Goal: Information Seeking & Learning: Learn about a topic

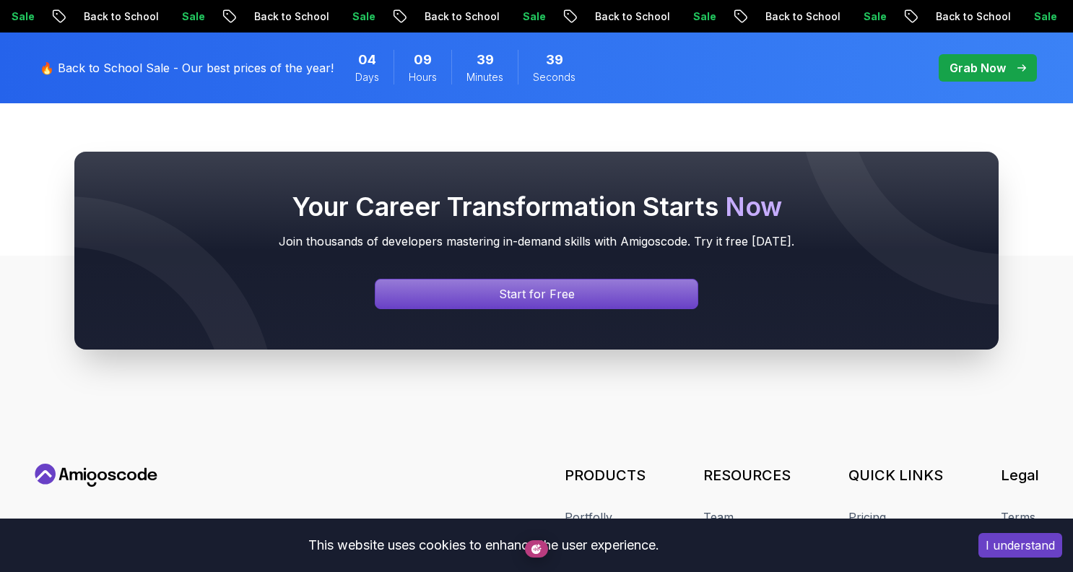
scroll to position [5378, 0]
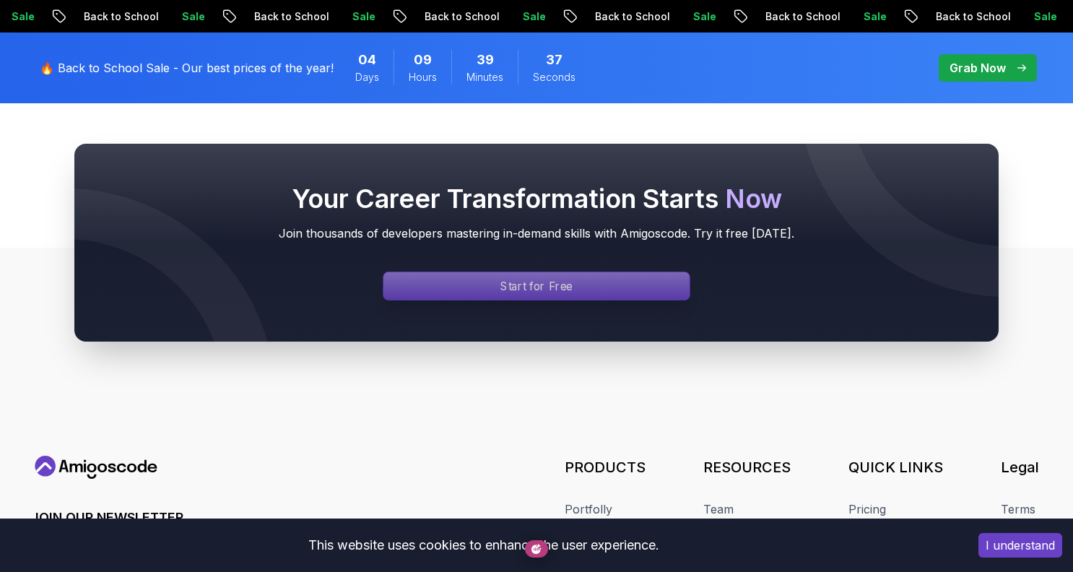
click at [569, 278] on p "Start for Free" at bounding box center [536, 286] width 72 height 17
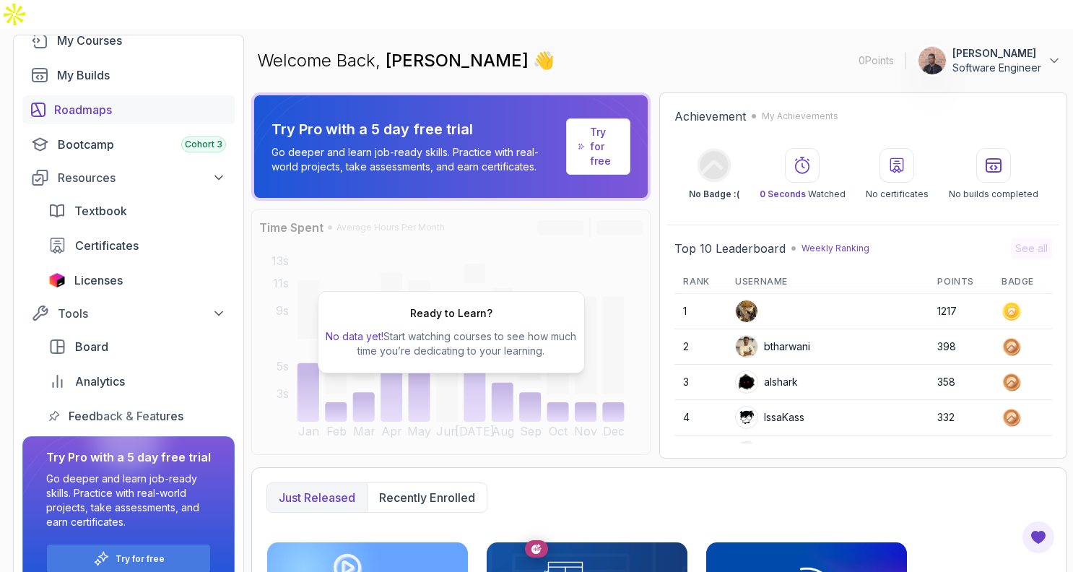
scroll to position [116, 0]
click at [111, 203] on span "Textbook" at bounding box center [100, 211] width 53 height 17
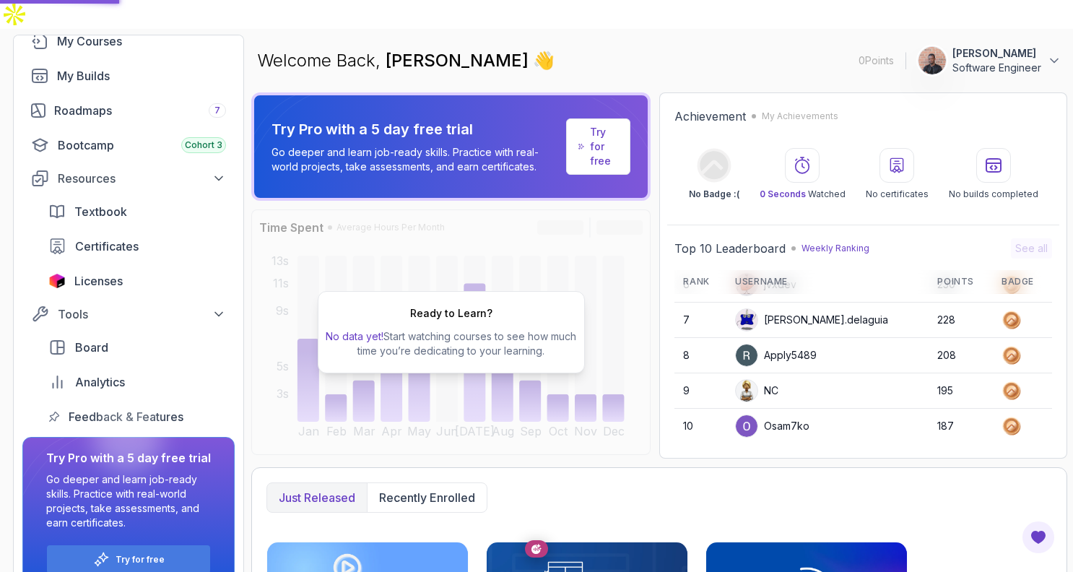
scroll to position [53, 0]
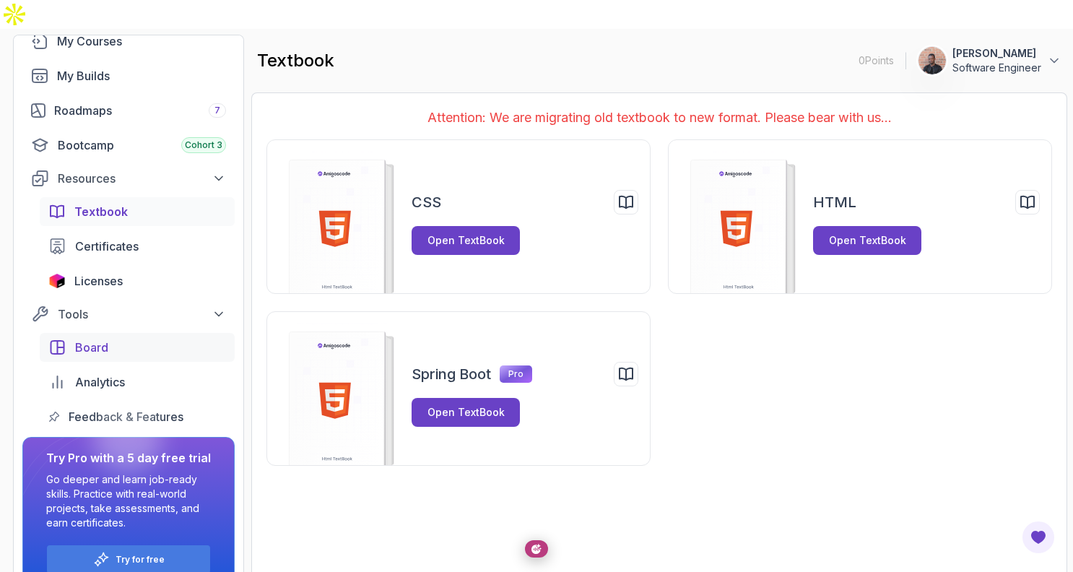
click at [132, 339] on div "Board" at bounding box center [150, 347] width 151 height 17
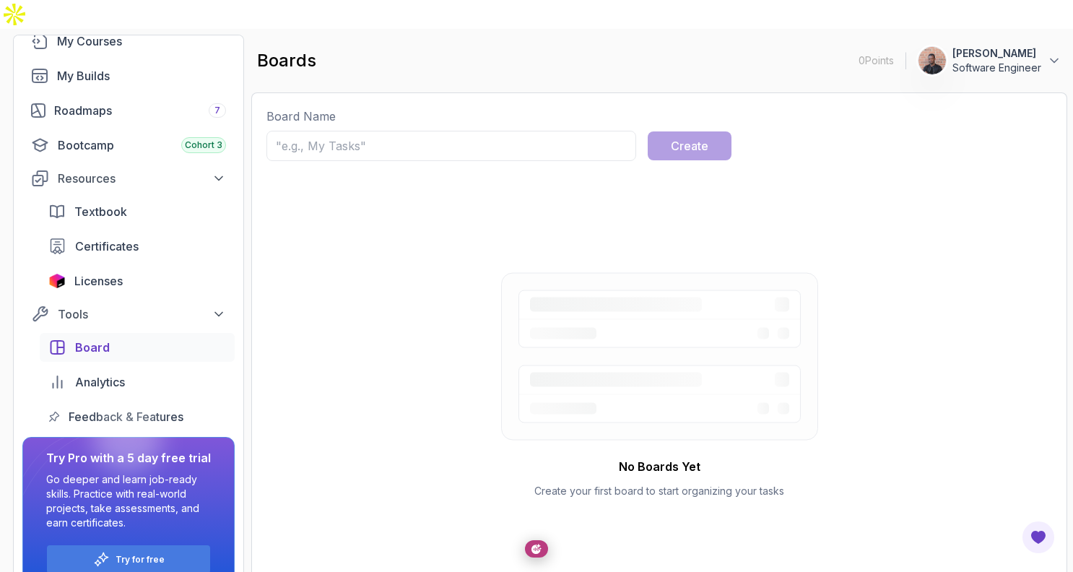
click at [507, 131] on input "text" at bounding box center [451, 146] width 370 height 30
type input "Testing board"
click at [699, 137] on div "Create" at bounding box center [690, 145] width 38 height 17
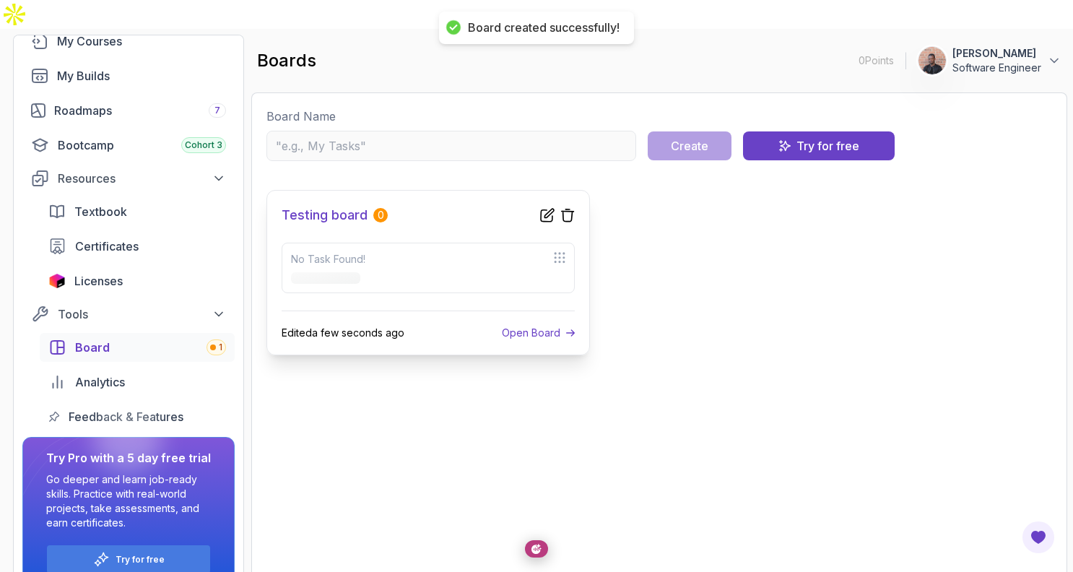
click at [336, 205] on h3 "Testing board" at bounding box center [325, 215] width 86 height 20
click at [349, 205] on h3 "Testing board" at bounding box center [325, 215] width 86 height 20
click at [542, 326] on p "Open Board" at bounding box center [531, 333] width 58 height 14
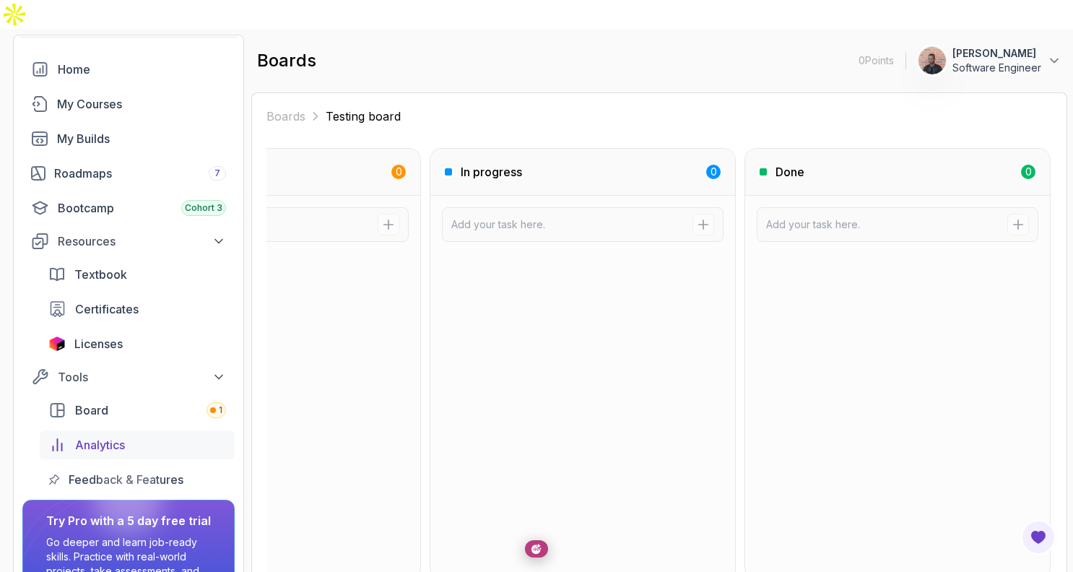
scroll to position [117, 0]
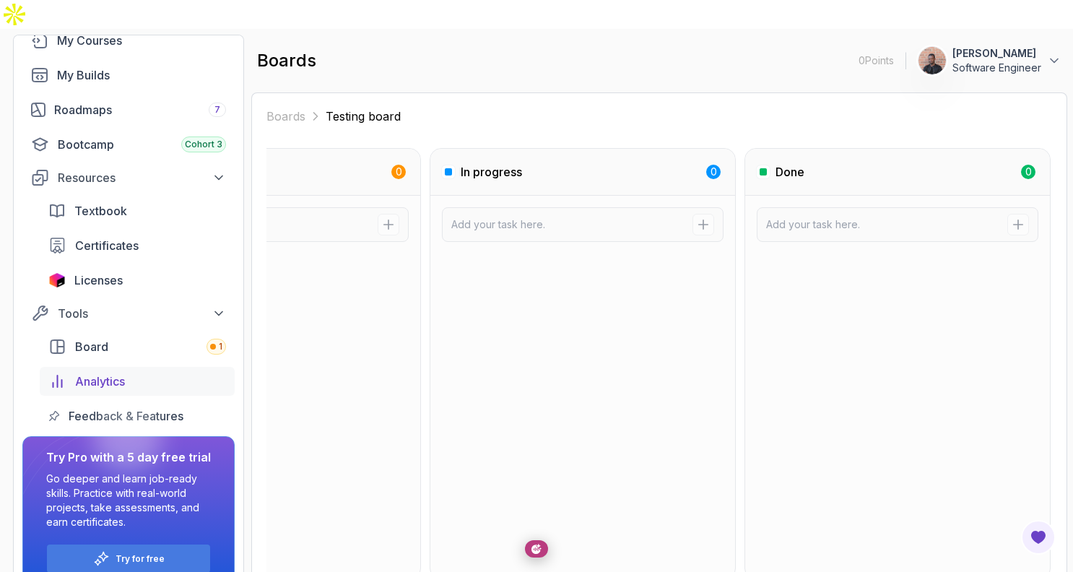
click at [167, 373] on div "Analytics" at bounding box center [150, 381] width 151 height 17
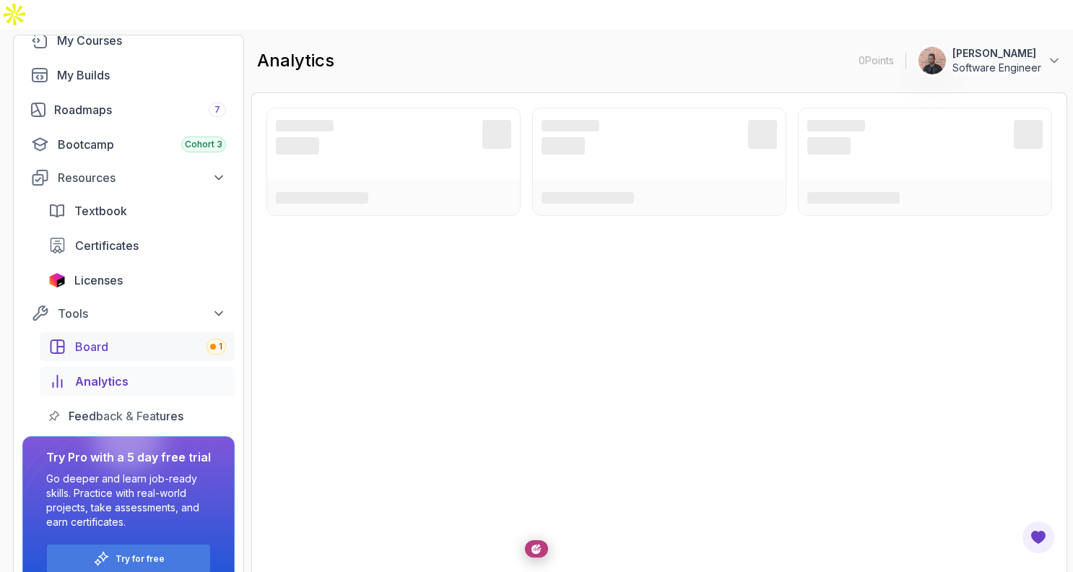
click at [157, 338] on div "Board 1" at bounding box center [150, 346] width 151 height 17
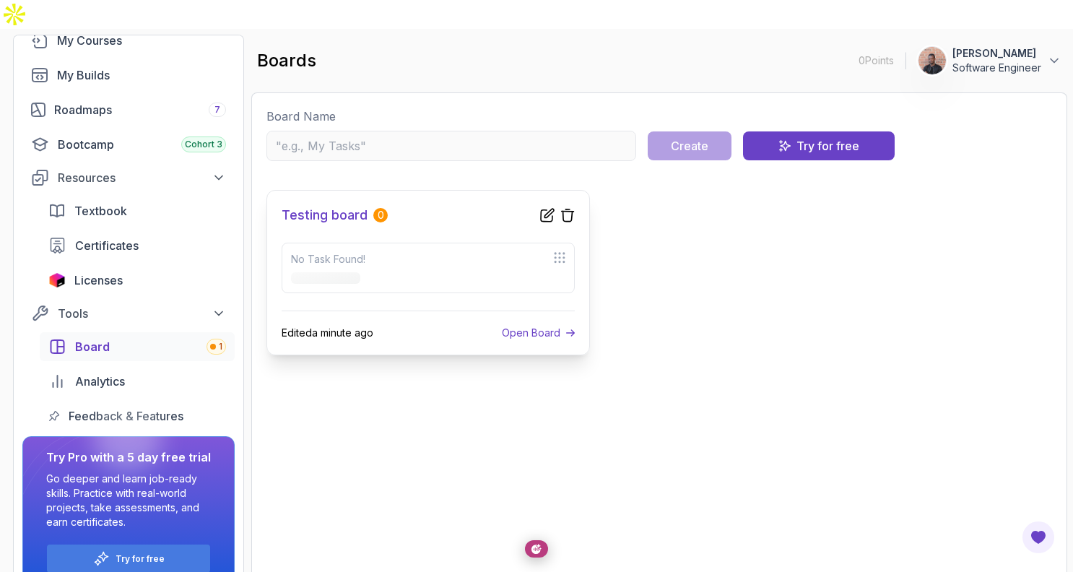
click at [526, 326] on p "Open Board" at bounding box center [531, 333] width 58 height 14
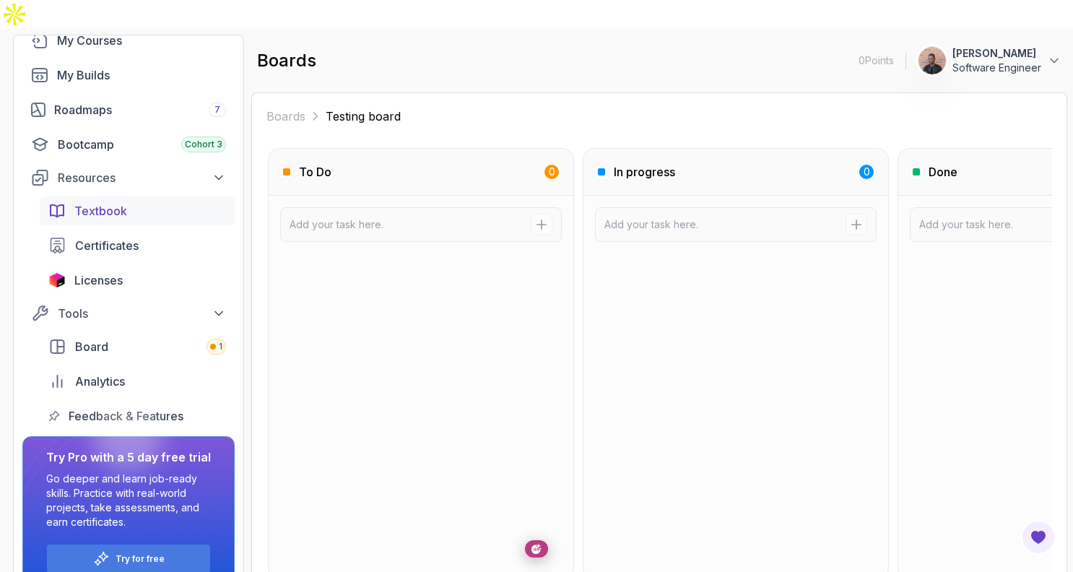
click at [120, 202] on span "Textbook" at bounding box center [100, 210] width 53 height 17
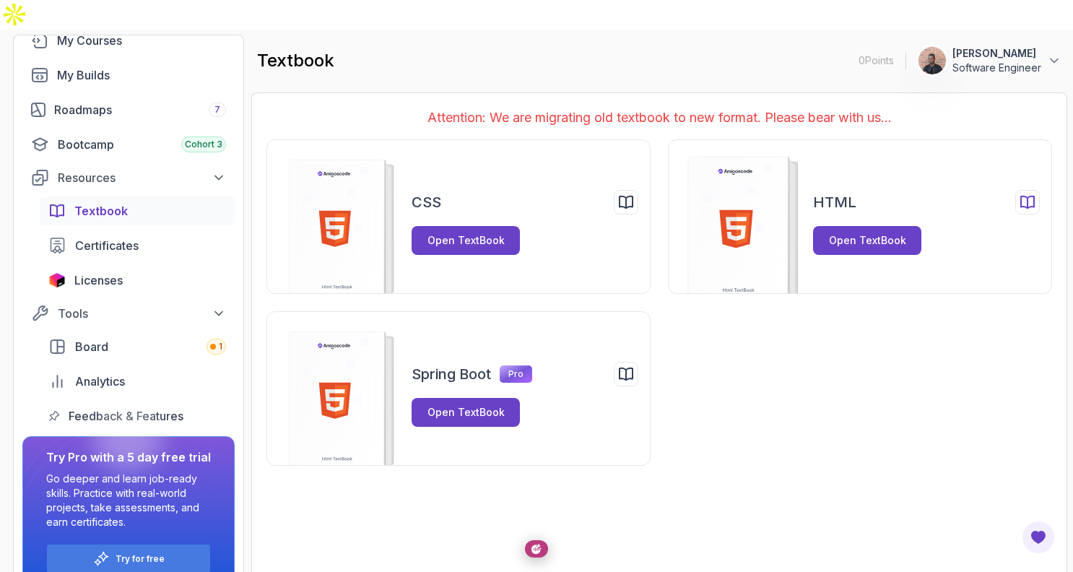
click at [858, 226] on div "HTML Open TextBook" at bounding box center [860, 216] width 384 height 155
click at [858, 233] on div "Open TextBook" at bounding box center [867, 240] width 77 height 14
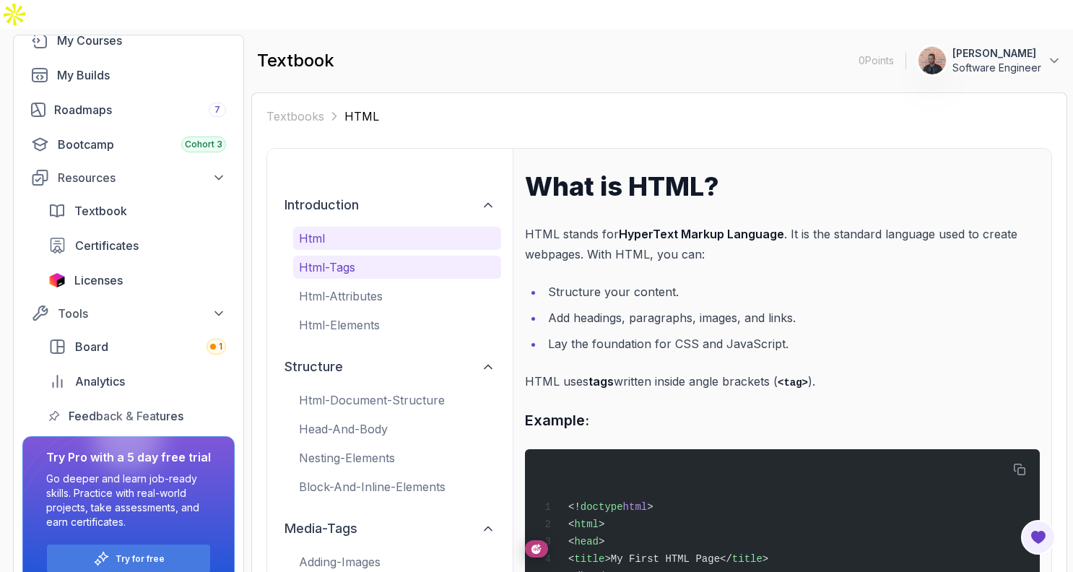
click at [474, 258] on p "html-tags" at bounding box center [397, 266] width 196 height 17
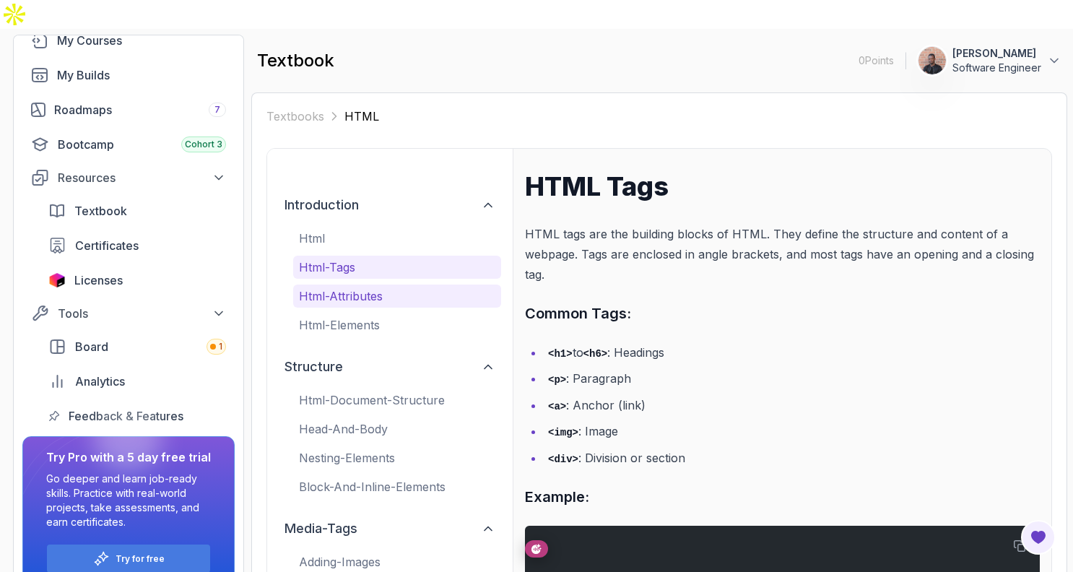
click at [461, 284] on button "html-attributes" at bounding box center [397, 295] width 208 height 23
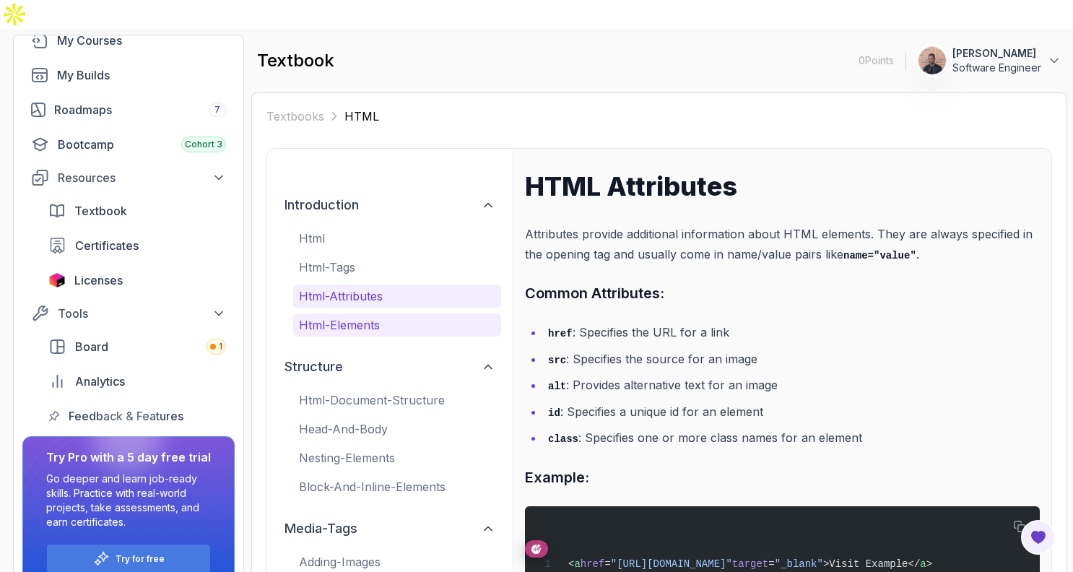
click at [455, 316] on p "html-elements" at bounding box center [397, 324] width 196 height 17
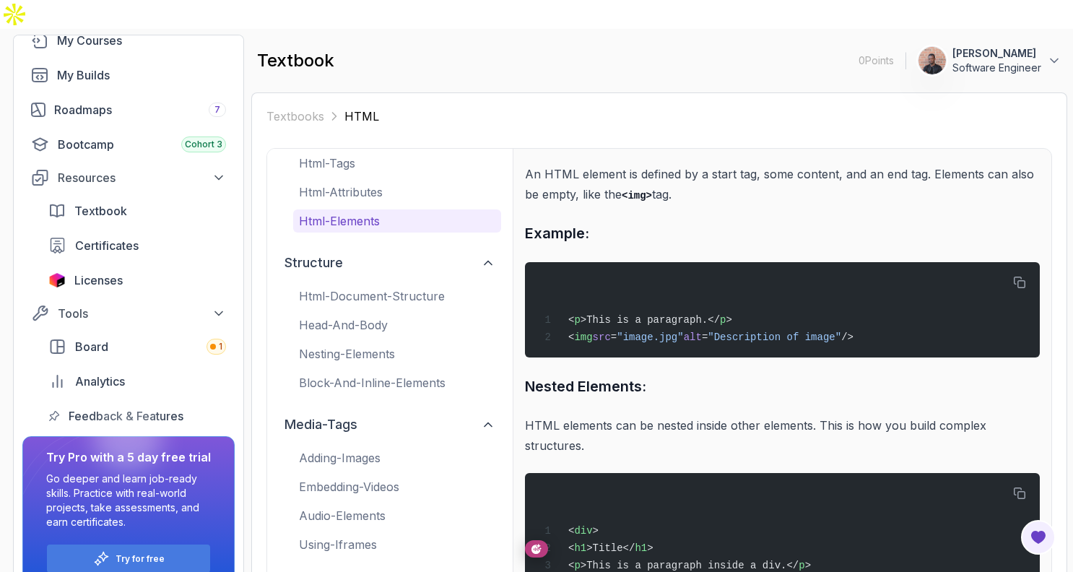
scroll to position [111, 0]
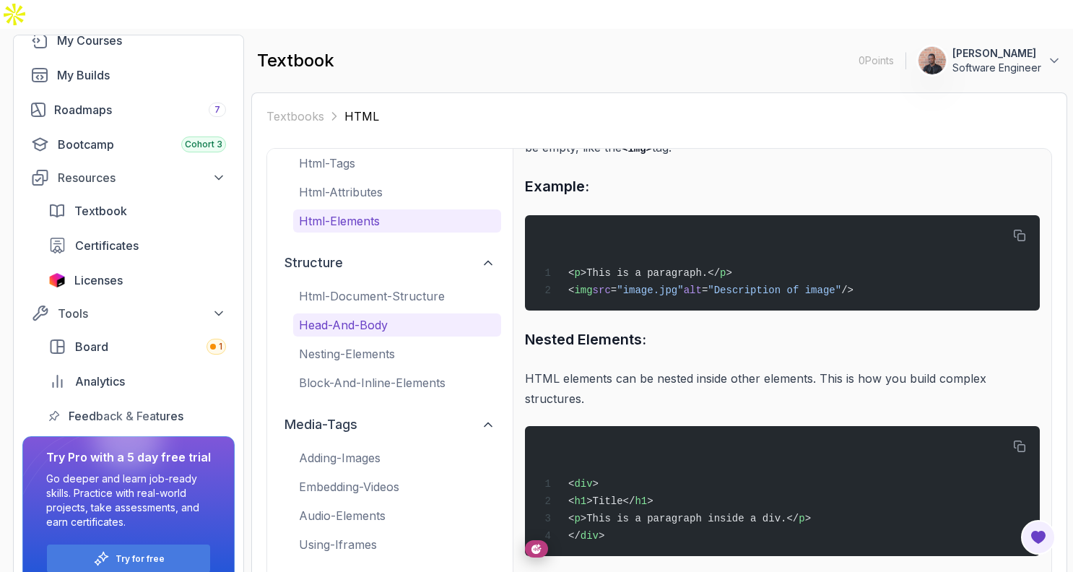
click at [400, 316] on p "head-and-body" at bounding box center [397, 324] width 196 height 17
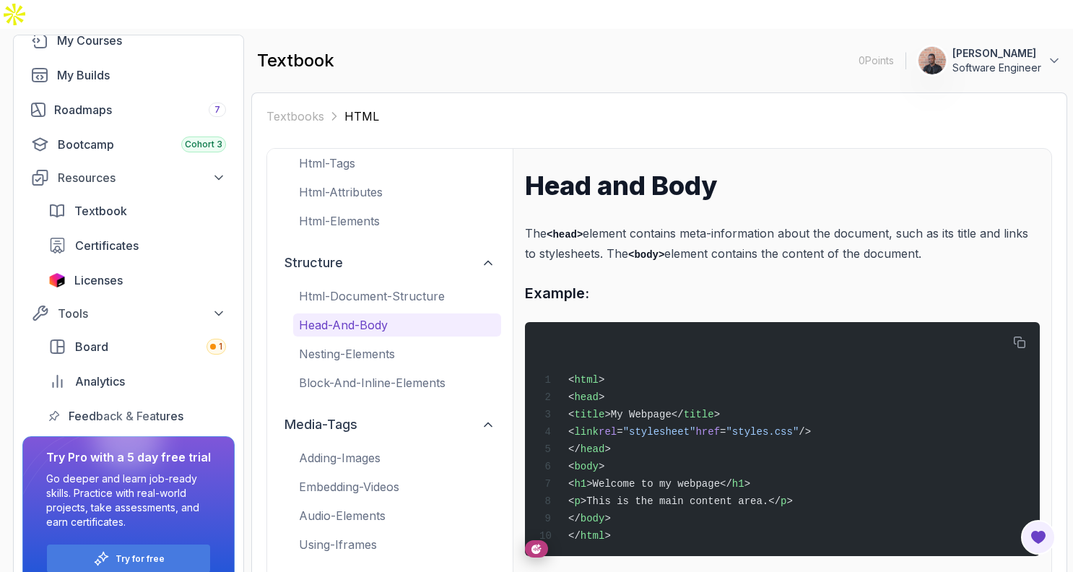
scroll to position [0, 0]
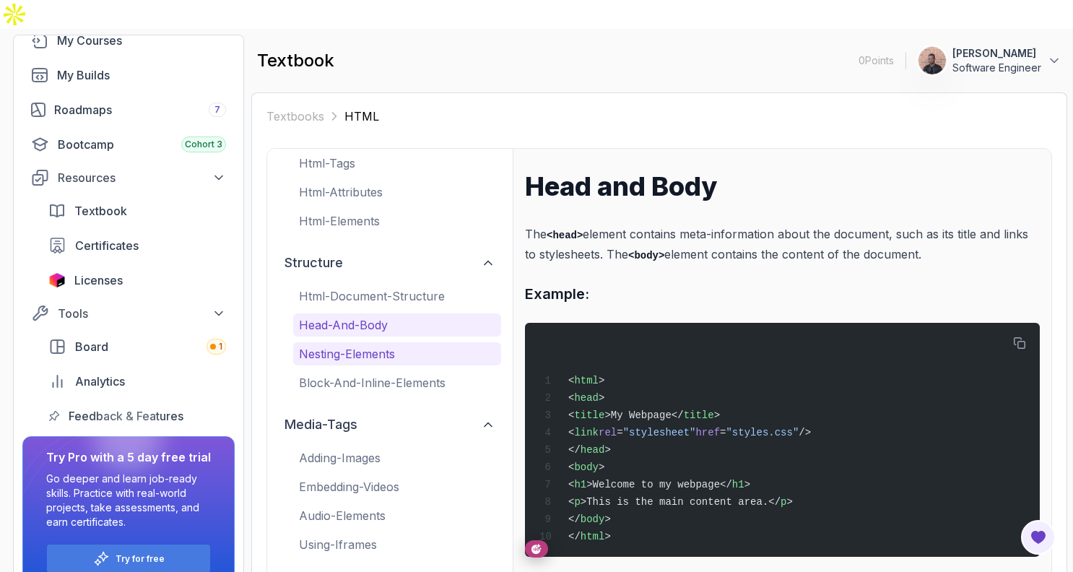
click at [395, 345] on p "nesting-elements" at bounding box center [397, 353] width 196 height 17
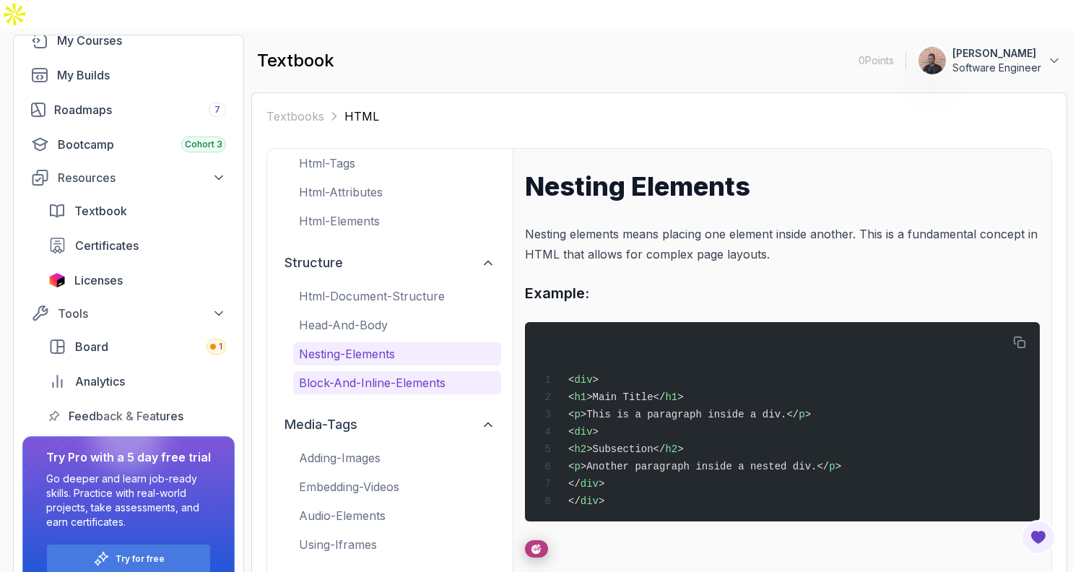
click at [390, 374] on p "block-and-inline-elements" at bounding box center [397, 382] width 196 height 17
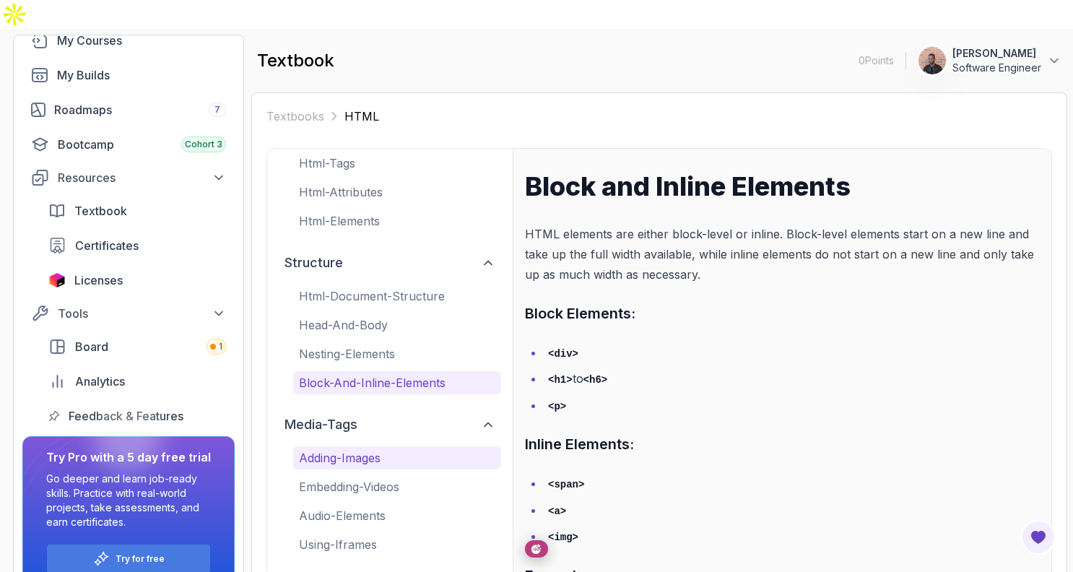
click at [401, 449] on p "adding-images" at bounding box center [397, 457] width 196 height 17
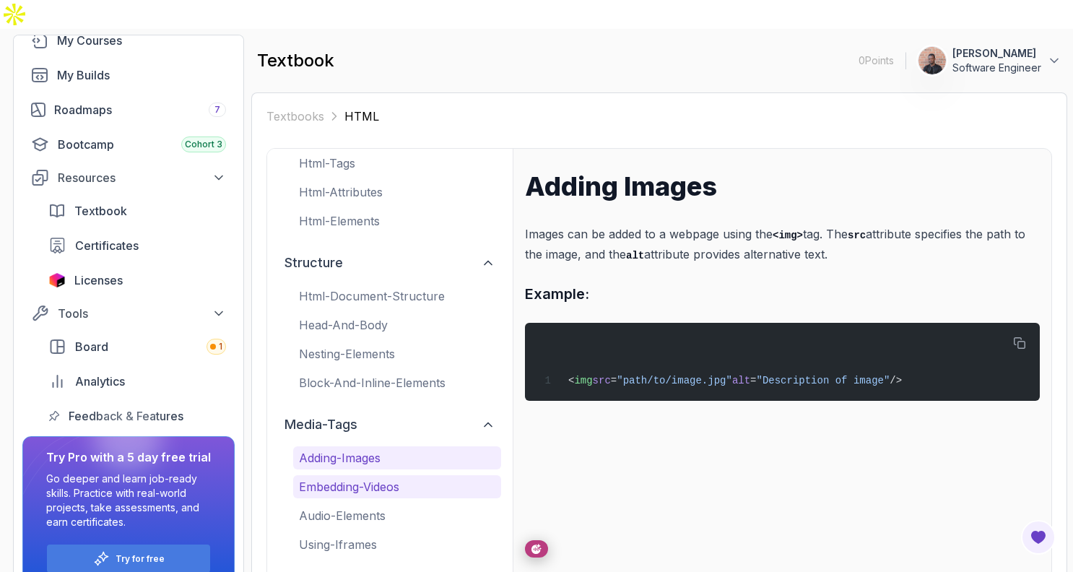
click at [352, 478] on p "embedding-videos" at bounding box center [397, 486] width 196 height 17
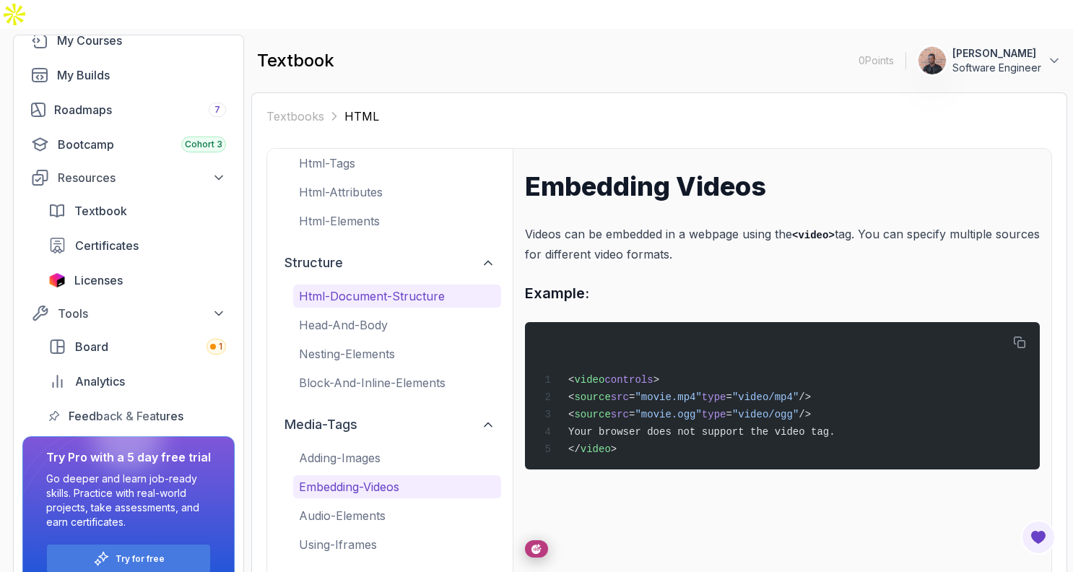
click at [395, 287] on p "html-document-structure" at bounding box center [397, 295] width 196 height 17
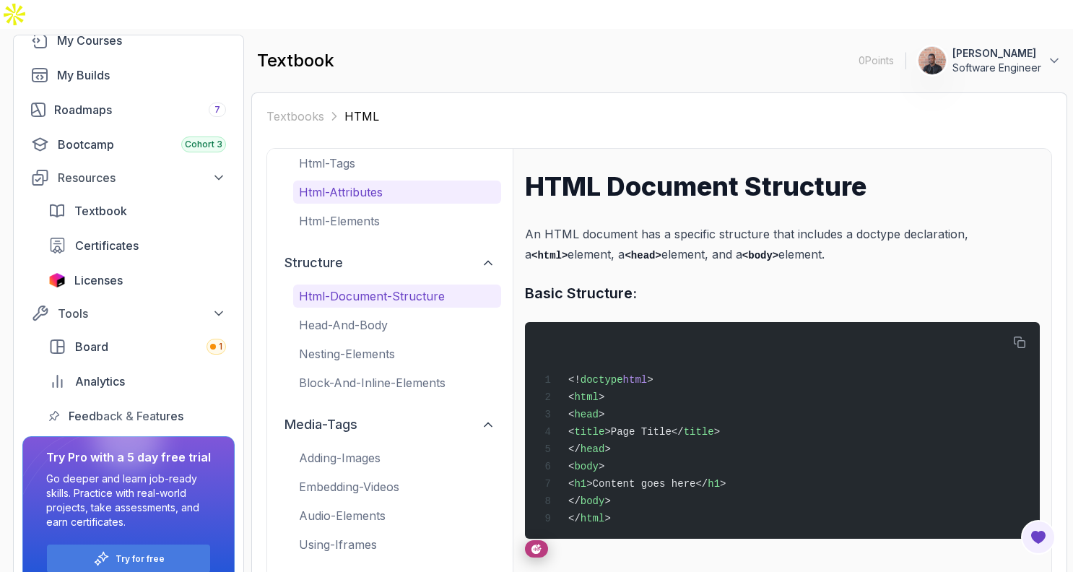
click at [340, 183] on p "html-attributes" at bounding box center [397, 191] width 196 height 17
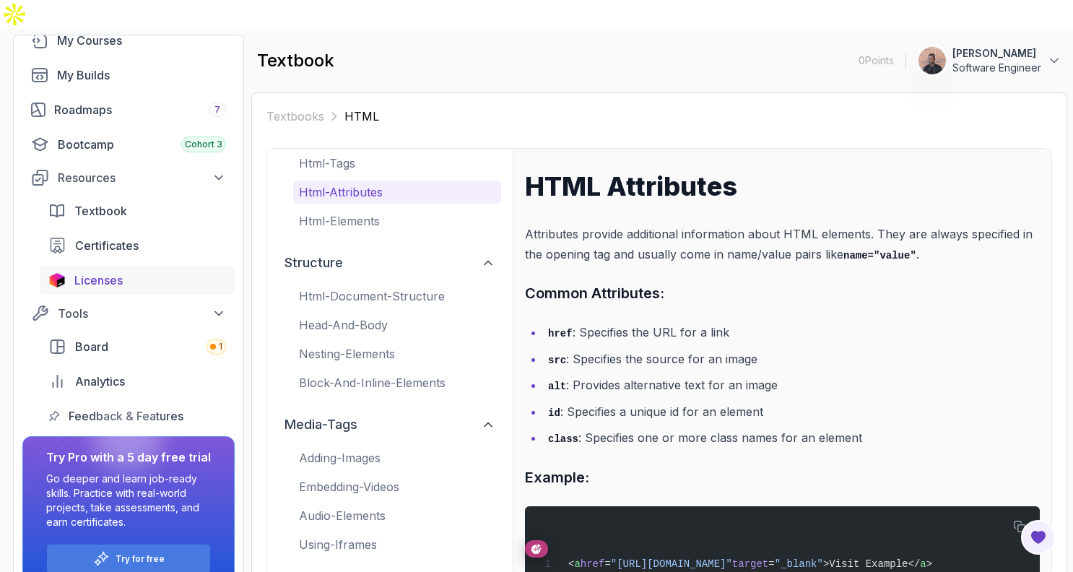
click at [125, 271] on div "Licenses" at bounding box center [150, 279] width 152 height 17
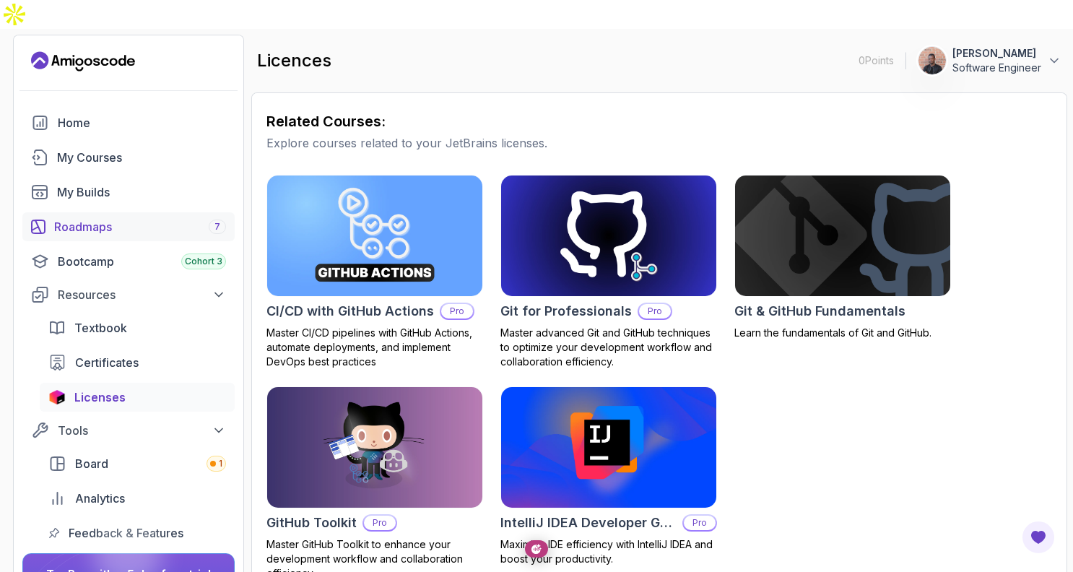
click at [147, 218] on div "Roadmaps 7" at bounding box center [140, 226] width 172 height 17
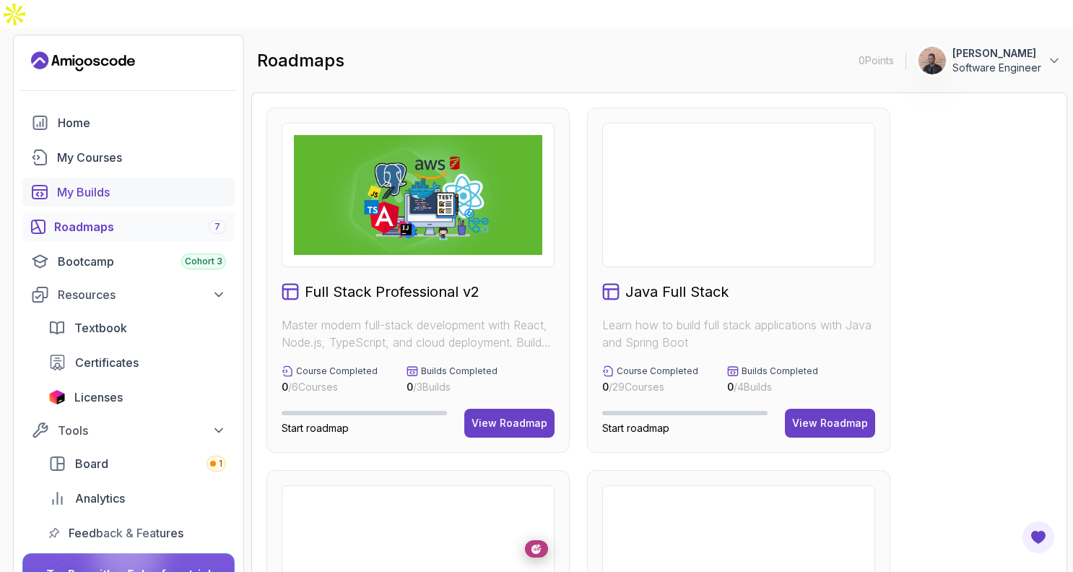
click at [152, 183] on div "My Builds" at bounding box center [141, 191] width 169 height 17
